Goal: Book appointment/travel/reservation

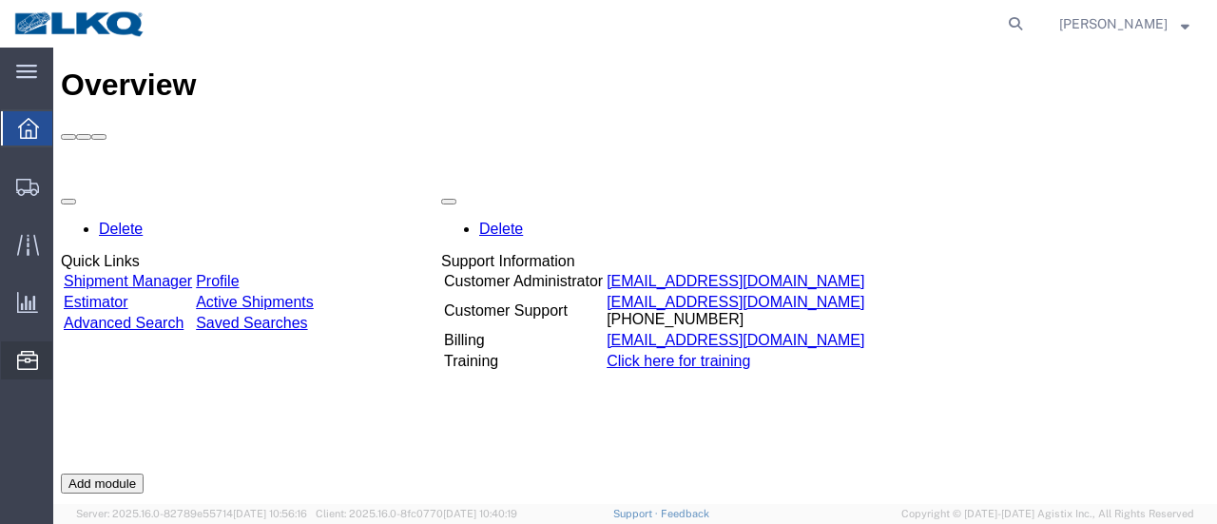
click at [0, 0] on span "Location Appointment" at bounding box center [0, 0] width 0 height 0
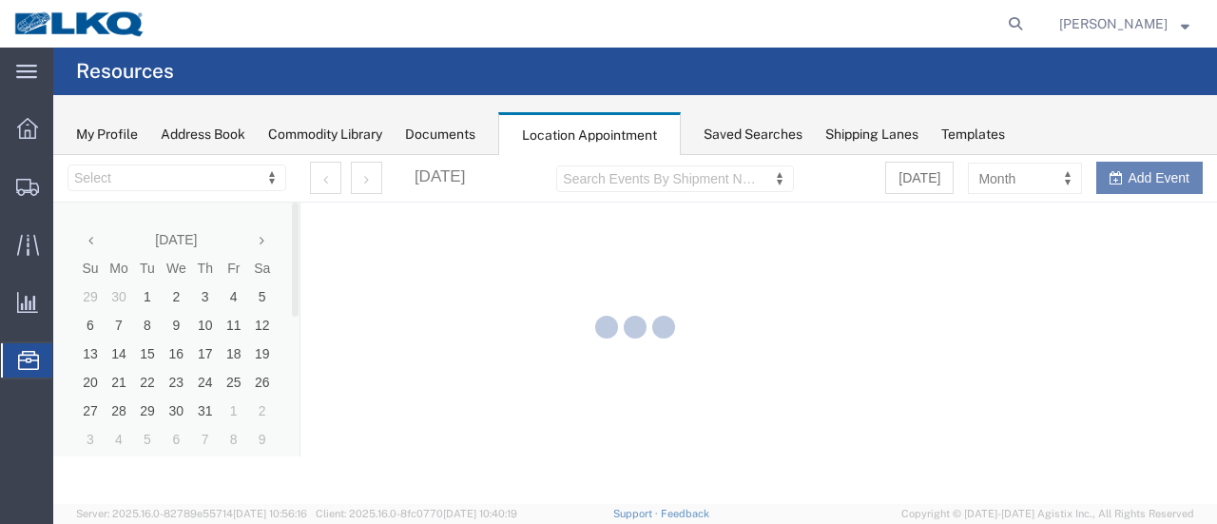
select select "28716"
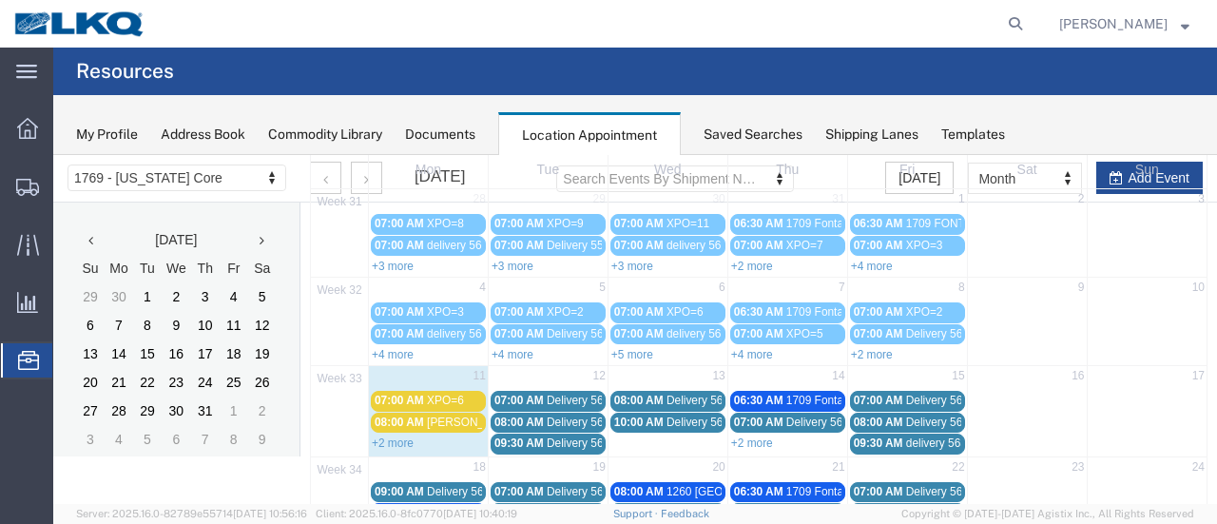
scroll to position [139, 0]
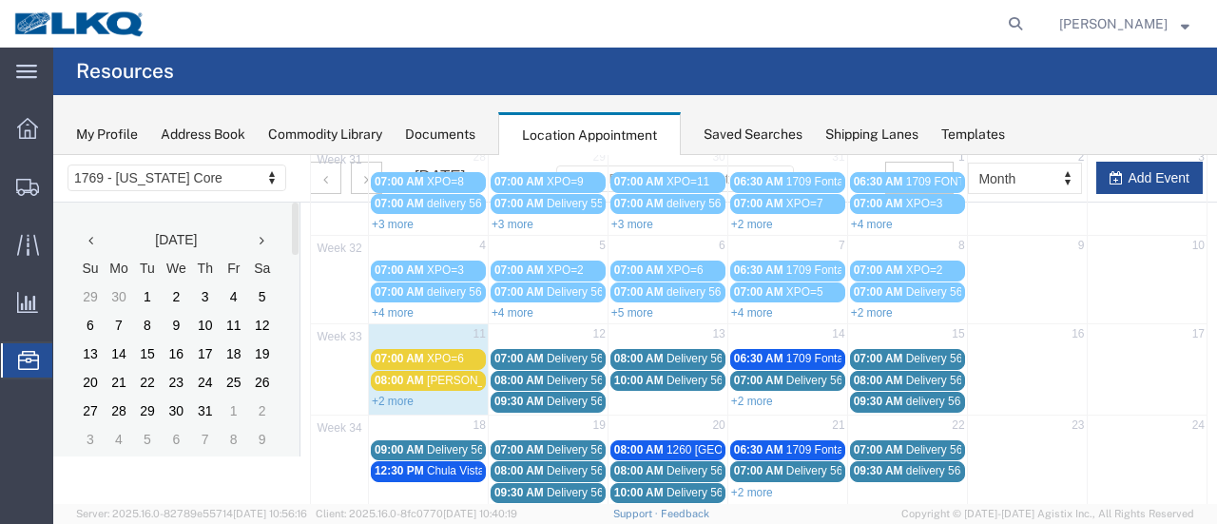
click at [547, 330] on td "12" at bounding box center [548, 336] width 120 height 24
select select "1"
select select
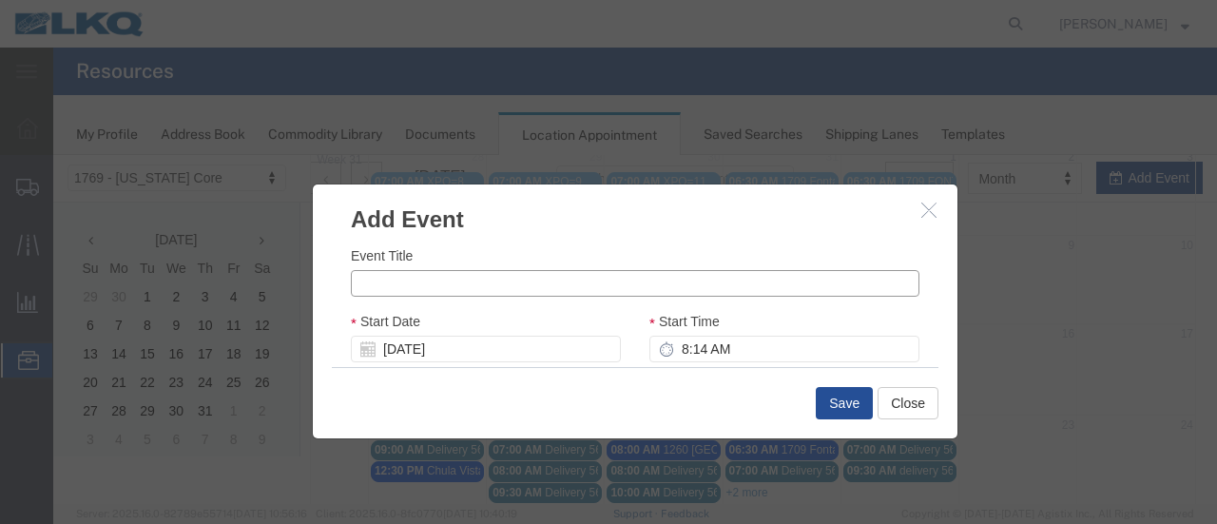
click at [394, 280] on input "Event Title" at bounding box center [635, 283] width 569 height 27
click at [407, 284] on input "XPO=15" at bounding box center [635, 283] width 569 height 27
type input "XPO=12"
click at [671, 349] on input "8:14 AM" at bounding box center [784, 349] width 270 height 27
type input "7:14 AM"
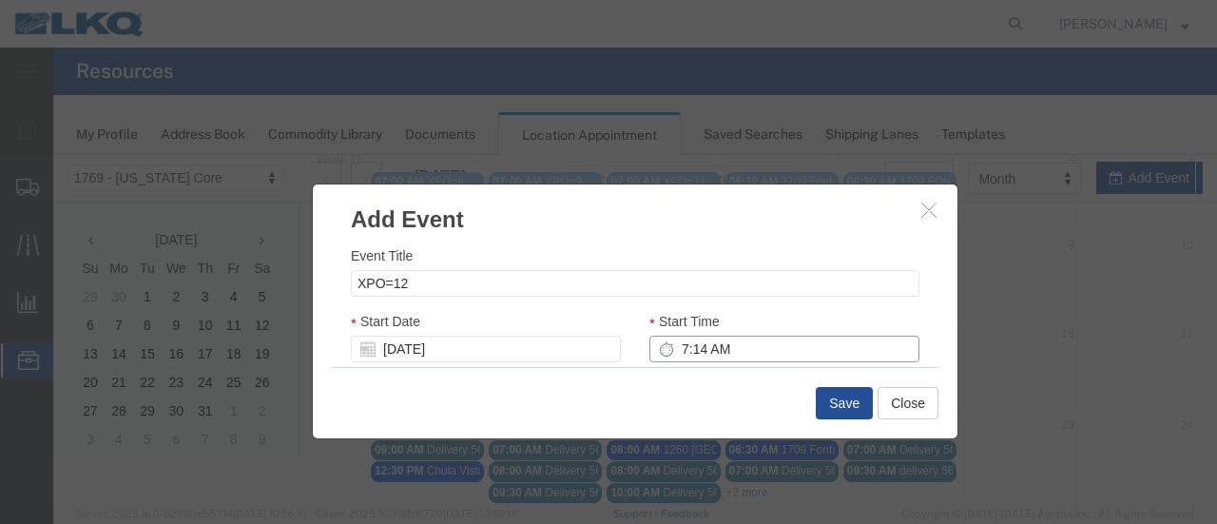
type input "8:14 AM"
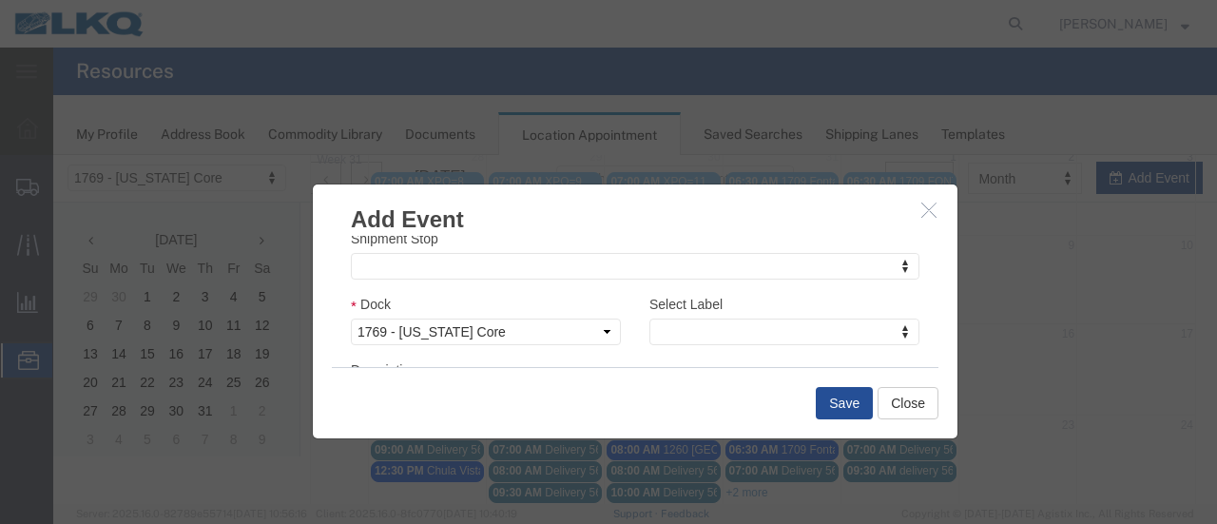
scroll to position [285, 0]
type input "7:00 AM"
type input "8:00 AM"
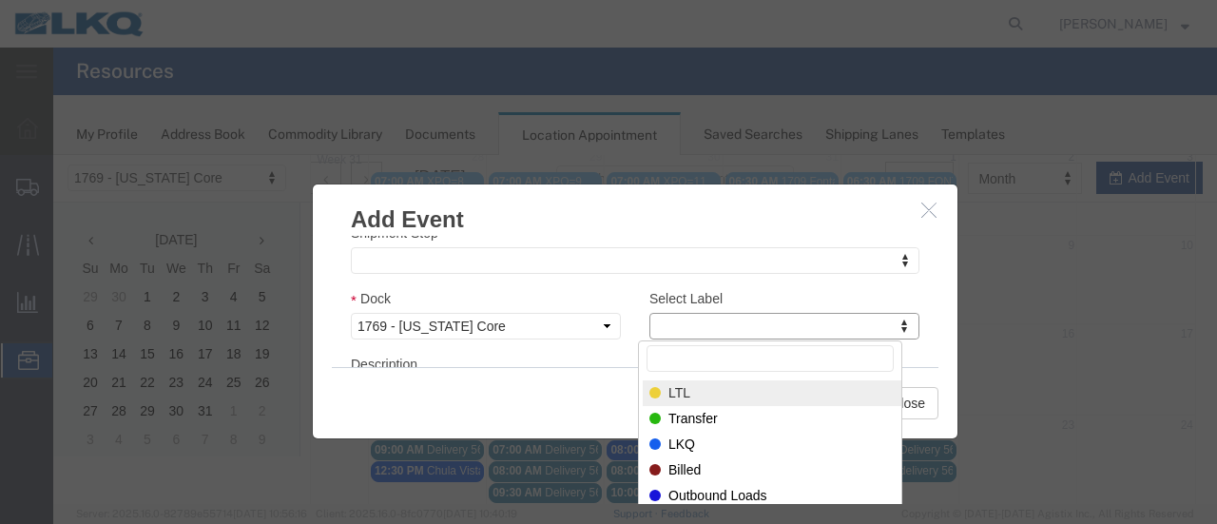
select select "25"
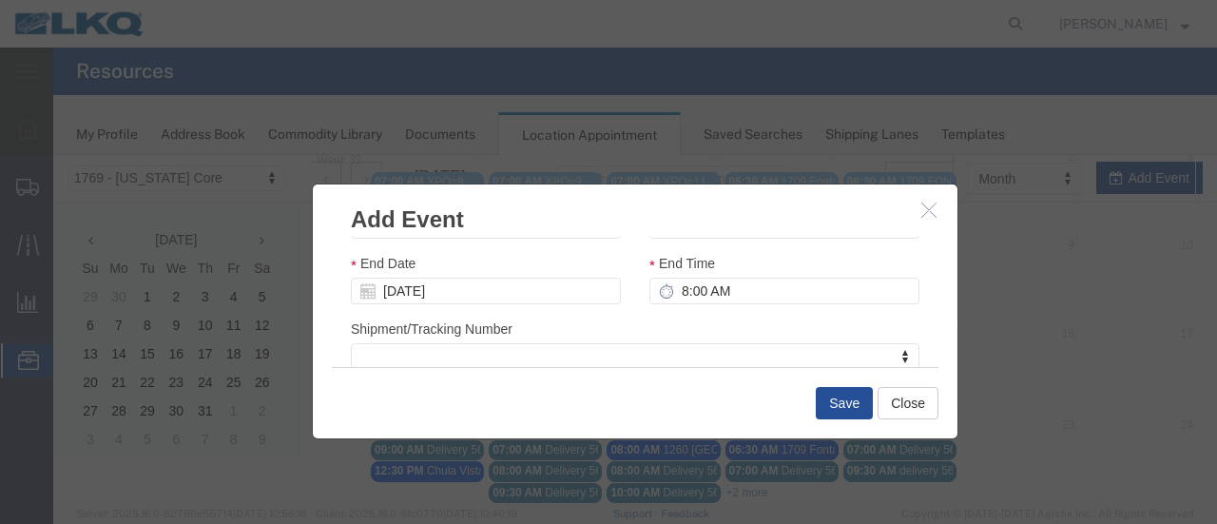
scroll to position [95, 0]
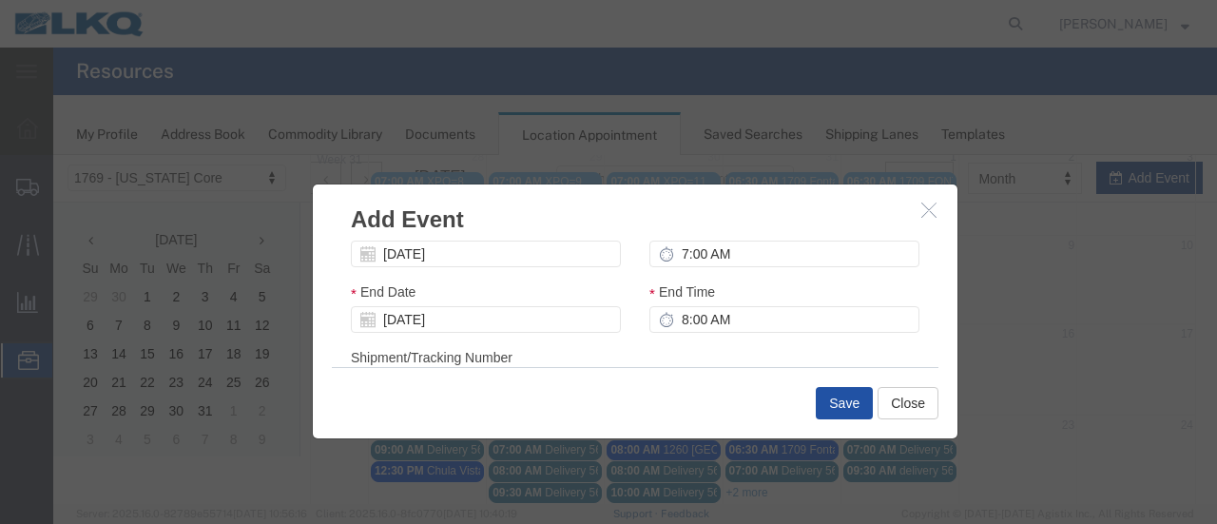
click at [841, 408] on button "Save" at bounding box center [844, 403] width 57 height 32
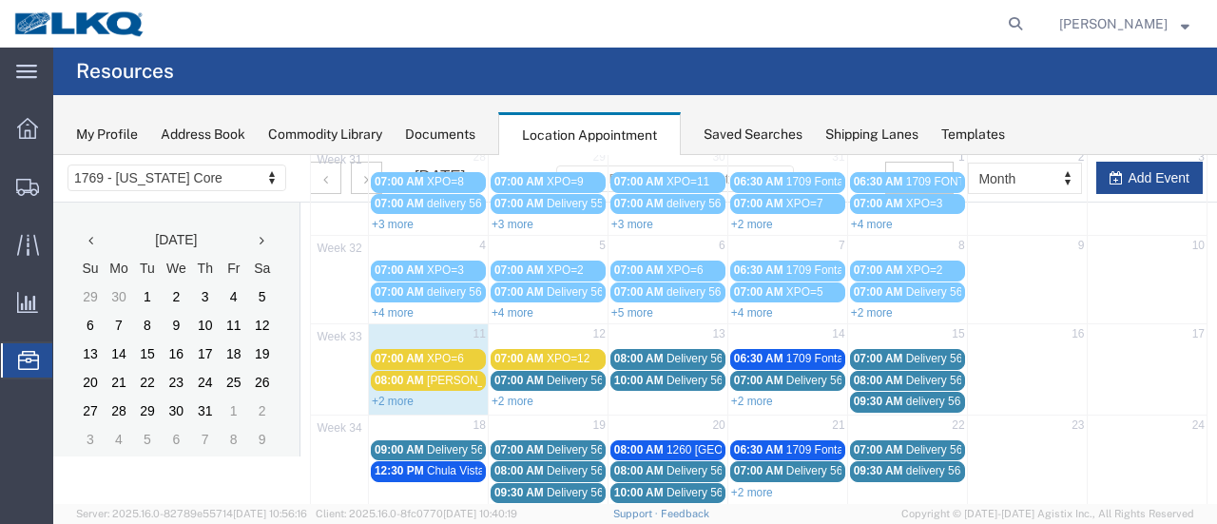
scroll to position [122, 0]
